Goal: Find specific page/section: Find specific page/section

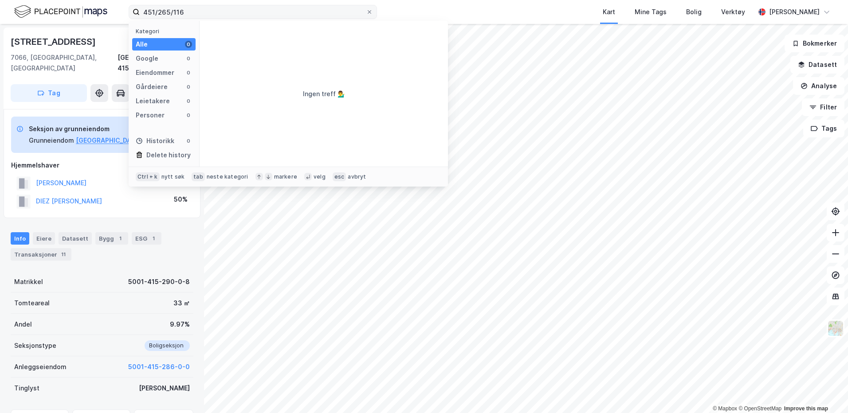
click at [170, 14] on input "451/265/116" at bounding box center [253, 11] width 226 height 13
click at [229, 11] on input "451/265/0/116" at bounding box center [253, 11] width 226 height 13
type input "451/265/0/116, tron"
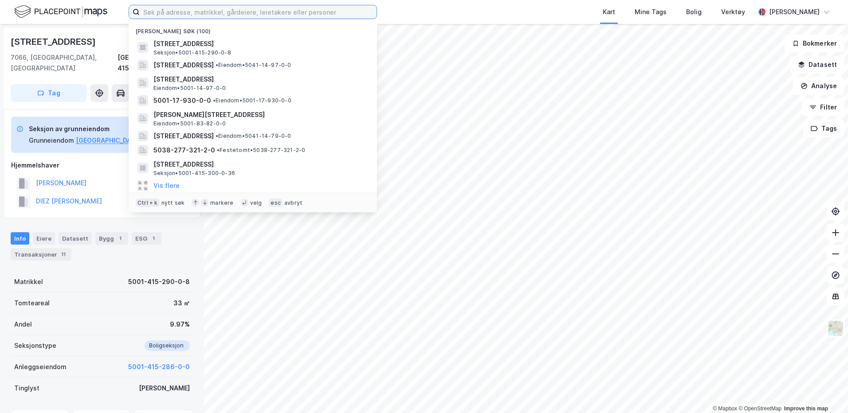
click at [174, 12] on input at bounding box center [258, 11] width 237 height 13
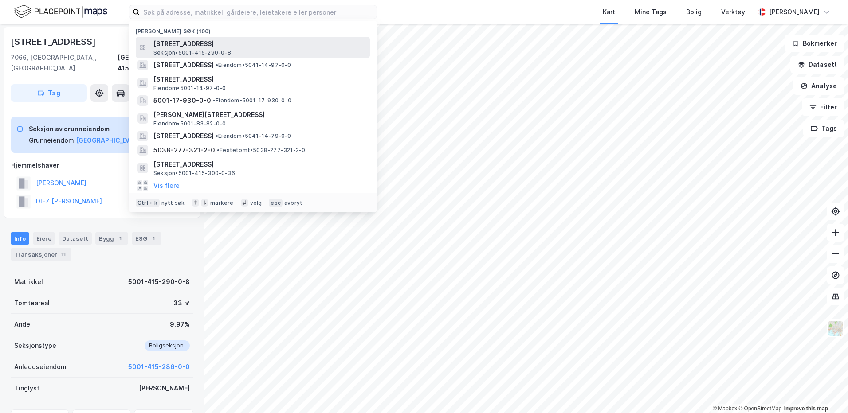
click at [176, 48] on span "[STREET_ADDRESS]" at bounding box center [259, 44] width 213 height 11
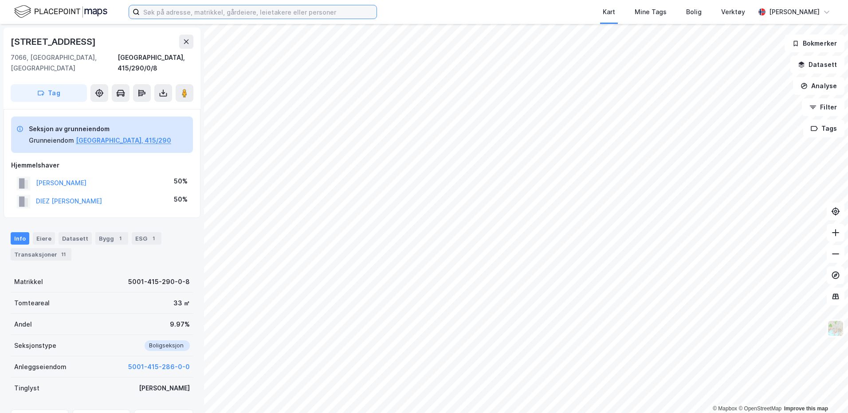
click at [173, 15] on input at bounding box center [258, 11] width 237 height 13
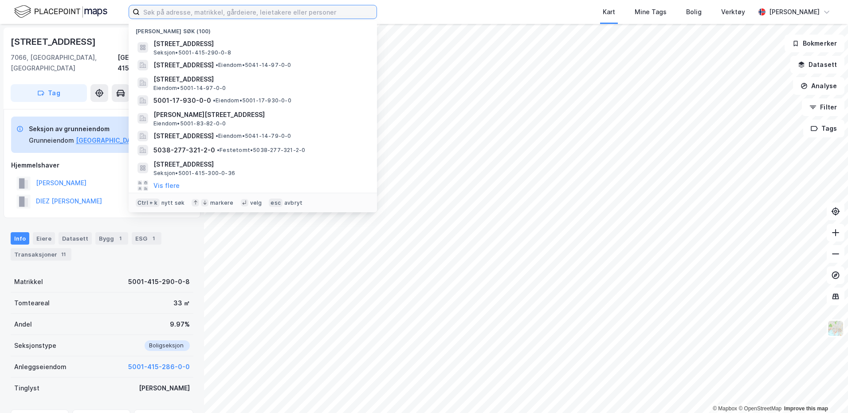
paste input "451/265/116"
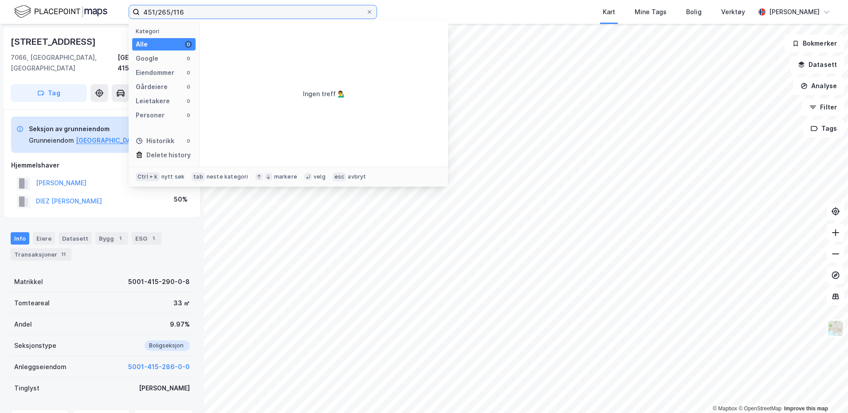
click at [174, 12] on input "451/265/116" at bounding box center [253, 11] width 226 height 13
click at [173, 15] on input "451/265/116" at bounding box center [253, 11] width 226 height 13
click at [200, 15] on input "451/265/0/116" at bounding box center [253, 11] width 226 height 13
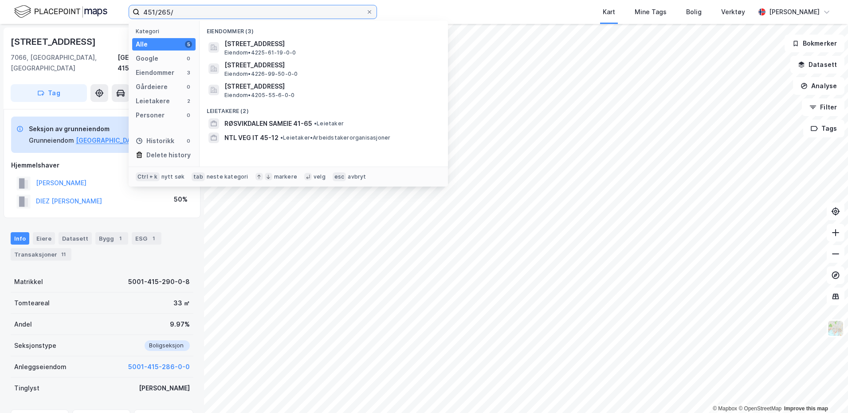
type input "451/265/"
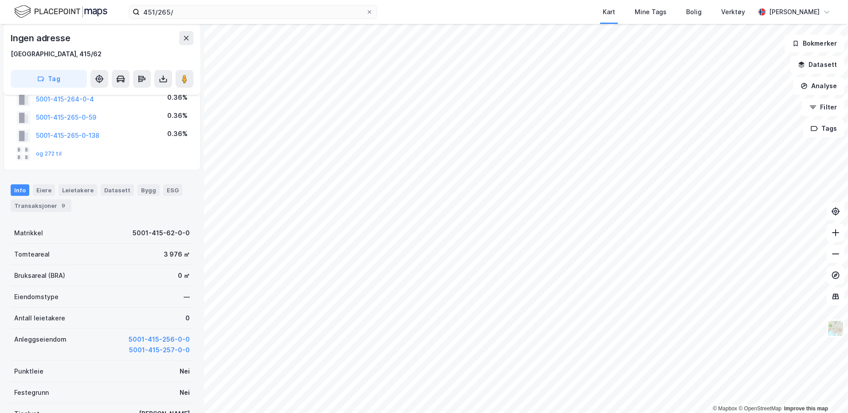
scroll to position [44, 0]
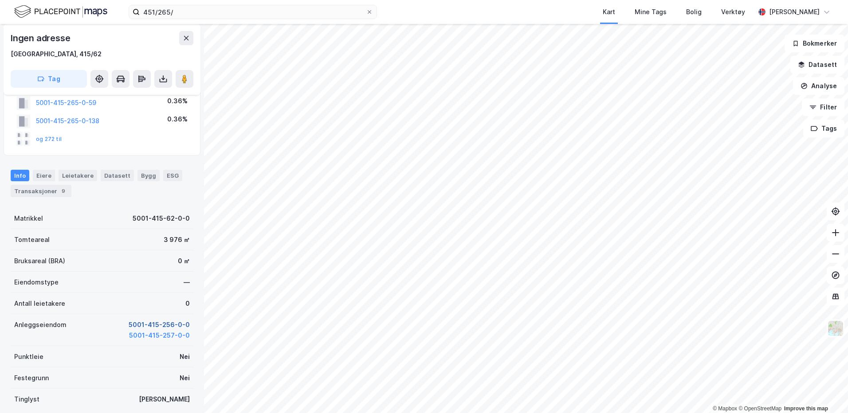
click at [153, 323] on button "5001-415-256-0-0" at bounding box center [159, 325] width 61 height 11
